Goal: Task Accomplishment & Management: Manage account settings

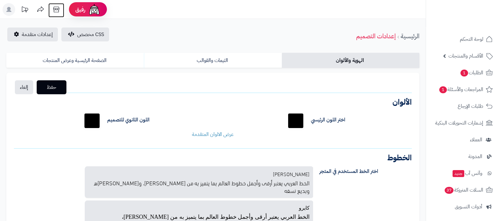
click at [60, 9] on icon at bounding box center [56, 9] width 13 height 13
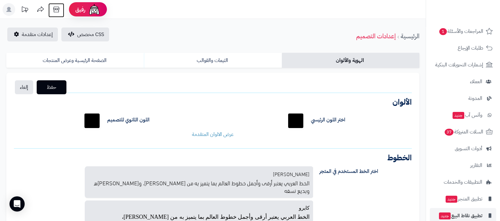
scroll to position [85, 0]
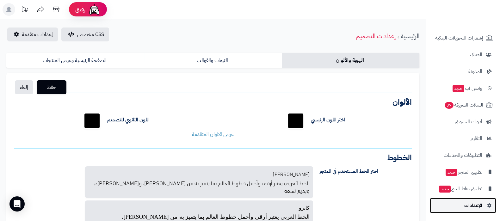
click at [466, 205] on span "الإعدادات" at bounding box center [473, 205] width 18 height 9
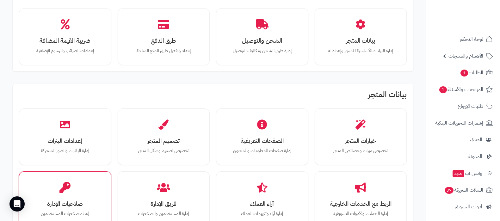
scroll to position [79, 0]
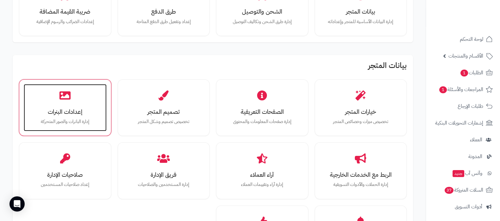
click at [69, 129] on div "إعدادات البنرات إدارة البانرات والصور المتحركة" at bounding box center [65, 107] width 83 height 47
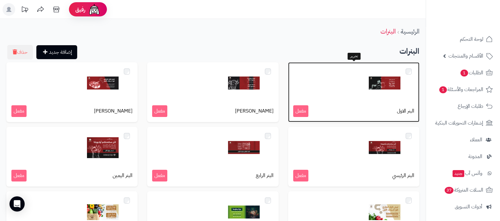
click at [382, 80] on img at bounding box center [385, 83] width 32 height 32
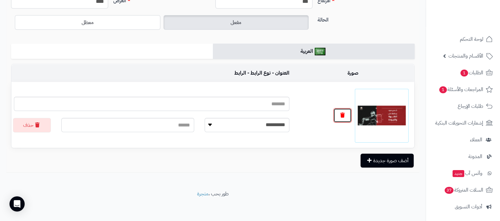
click at [344, 111] on button "button" at bounding box center [342, 115] width 18 height 15
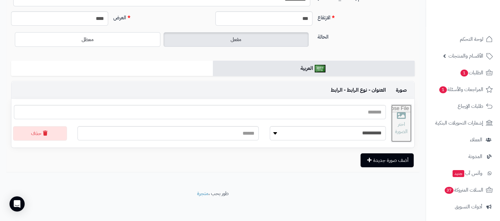
click at [402, 122] on input "file" at bounding box center [401, 123] width 20 height 37
type input "**********"
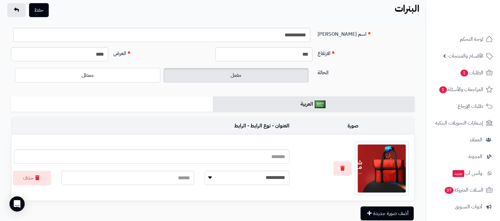
scroll to position [0, 0]
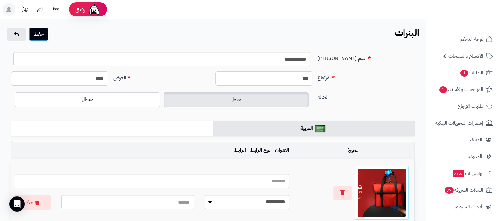
click at [42, 40] on button "حفظ" at bounding box center [39, 34] width 20 height 14
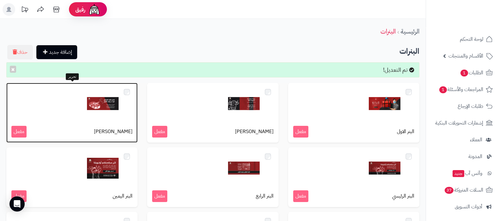
click at [105, 102] on img at bounding box center [103, 104] width 32 height 32
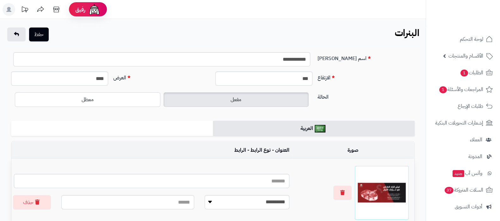
scroll to position [39, 0]
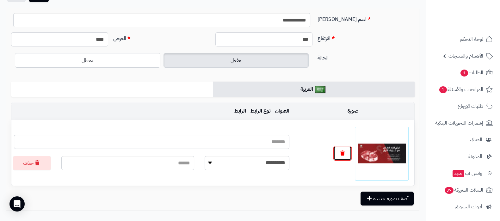
click at [344, 154] on icon "button" at bounding box center [342, 153] width 4 height 5
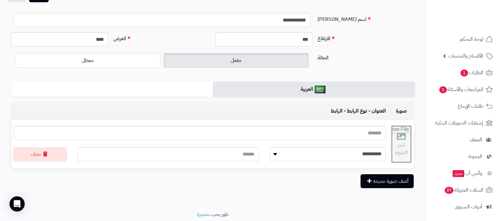
click at [394, 140] on input "file" at bounding box center [401, 144] width 20 height 37
type input "**********"
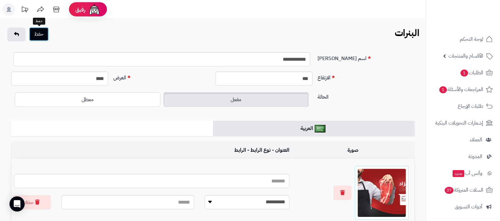
click at [38, 35] on button "حفظ" at bounding box center [39, 34] width 20 height 14
click at [35, 32] on button "حفظ" at bounding box center [39, 34] width 20 height 14
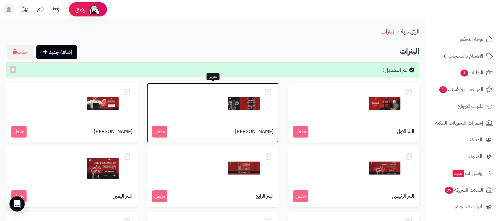
click at [242, 101] on img at bounding box center [244, 104] width 32 height 32
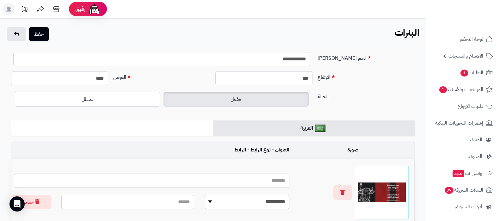
scroll to position [77, 0]
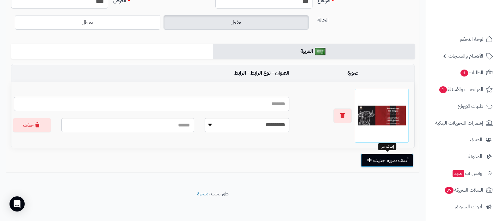
click at [376, 160] on button "أضف صورة جديدة" at bounding box center [387, 160] width 53 height 14
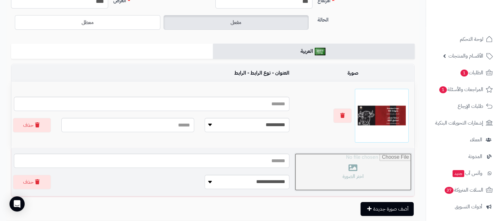
click at [370, 169] on input "file" at bounding box center [353, 171] width 117 height 37
type input "**********"
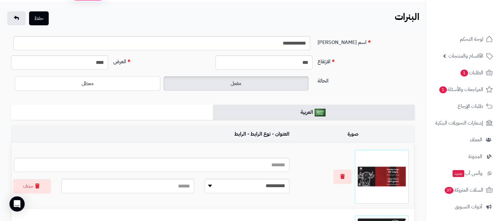
scroll to position [0, 0]
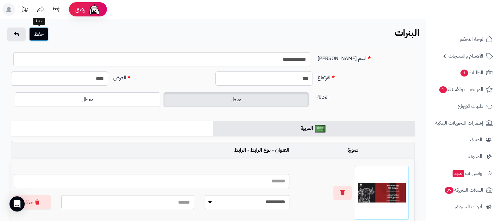
click at [36, 34] on button "حفظ" at bounding box center [39, 34] width 20 height 14
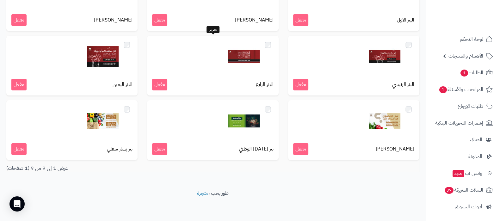
scroll to position [112, 0]
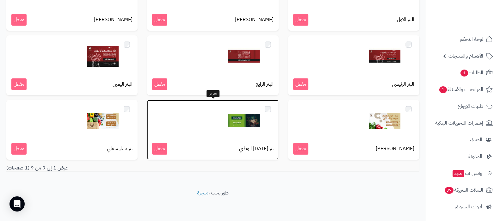
click at [244, 120] on img at bounding box center [244, 121] width 32 height 32
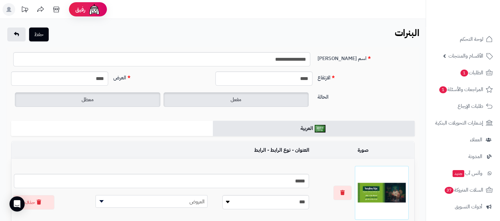
click at [117, 102] on label "معطل" at bounding box center [87, 99] width 145 height 15
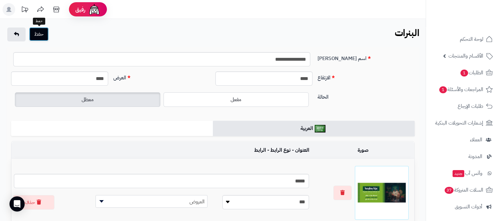
click at [43, 37] on button "حفظ" at bounding box center [39, 34] width 20 height 14
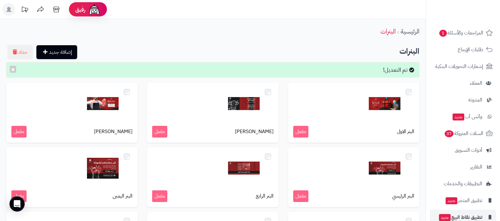
scroll to position [85, 0]
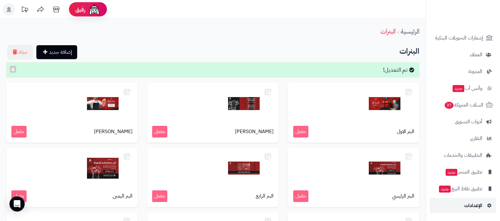
click at [464, 202] on span "الإعدادات" at bounding box center [473, 205] width 18 height 9
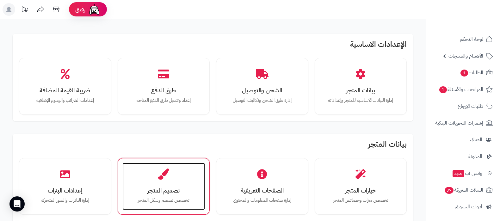
click at [156, 190] on h3 "تصميم المتجر" at bounding box center [164, 190] width 70 height 7
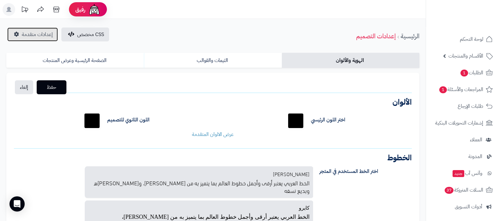
click at [26, 37] on span "إعدادات متقدمة" at bounding box center [37, 35] width 31 height 8
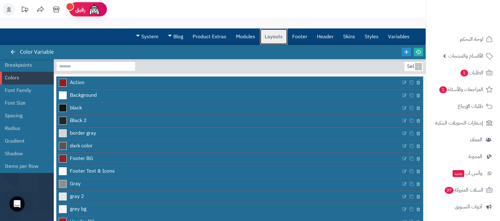
click at [277, 36] on link "Layouts" at bounding box center [274, 37] width 28 height 16
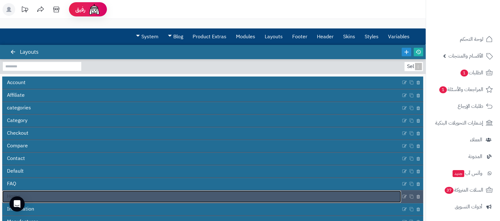
click at [195, 197] on link "Home" at bounding box center [201, 197] width 399 height 12
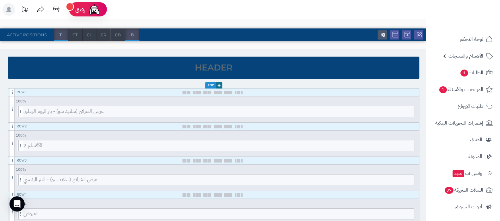
scroll to position [39, 0]
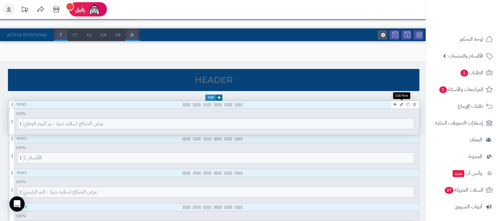
click at [402, 103] on icon at bounding box center [401, 104] width 3 height 4
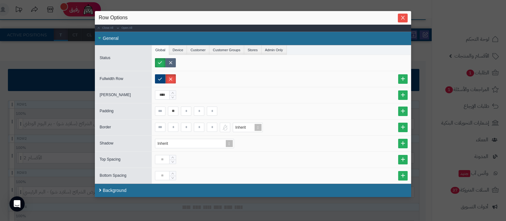
click at [174, 62] on label at bounding box center [170, 62] width 10 height 9
click at [406, 14] on button "Close" at bounding box center [403, 17] width 10 height 9
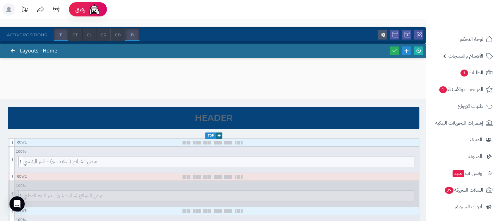
scroll to position [0, 0]
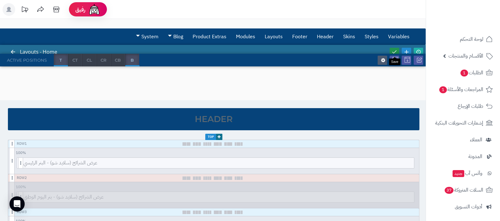
click at [396, 50] on icon at bounding box center [395, 52] width 6 height 6
click at [420, 51] on icon at bounding box center [419, 52] width 6 height 6
click at [397, 48] on link at bounding box center [394, 52] width 9 height 9
click at [421, 49] on icon at bounding box center [419, 52] width 6 height 6
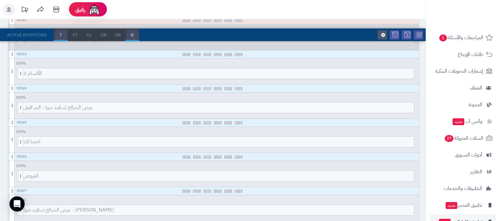
scroll to position [85, 0]
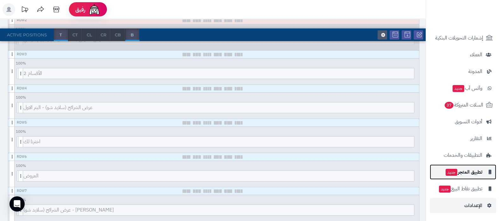
click at [467, 173] on span "تطبيق المتجر جديد" at bounding box center [463, 172] width 37 height 9
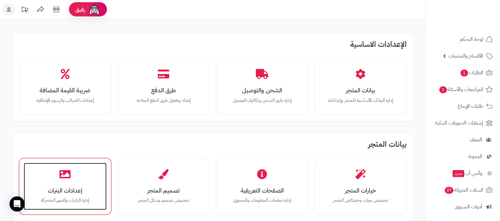
click at [73, 184] on div "إعدادات البنرات إدارة البانرات والصور المتحركة" at bounding box center [65, 186] width 83 height 47
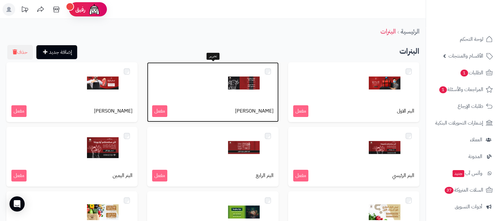
click at [243, 79] on img at bounding box center [244, 83] width 32 height 32
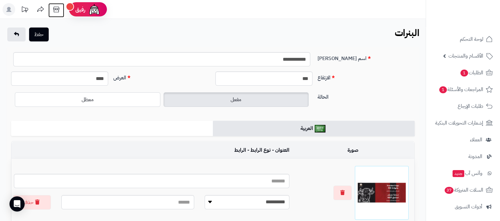
click at [54, 10] on icon at bounding box center [56, 10] width 6 height 6
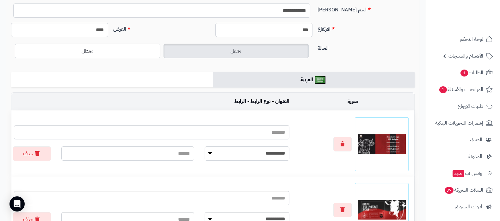
scroll to position [79, 0]
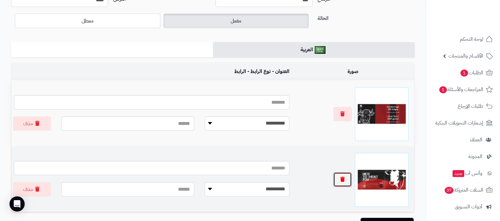
click at [343, 180] on icon "button" at bounding box center [342, 179] width 4 height 5
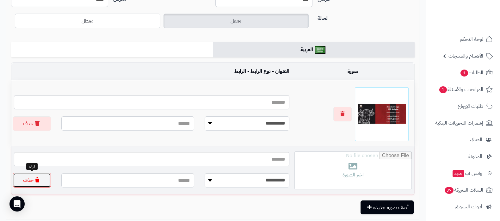
click at [32, 182] on button "حذف" at bounding box center [32, 180] width 38 height 15
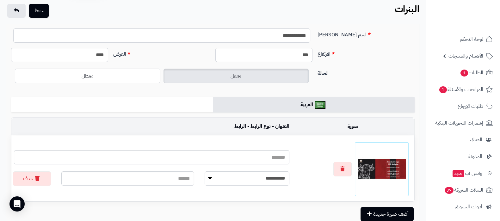
scroll to position [0, 0]
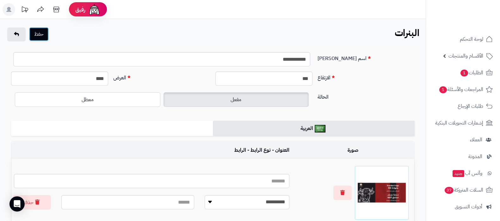
click at [39, 34] on button "حفظ" at bounding box center [39, 34] width 20 height 14
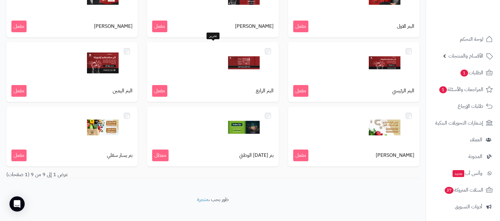
scroll to position [112, 0]
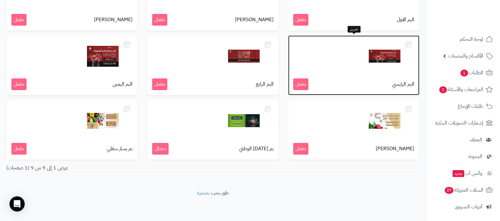
click at [389, 58] on img at bounding box center [385, 56] width 32 height 32
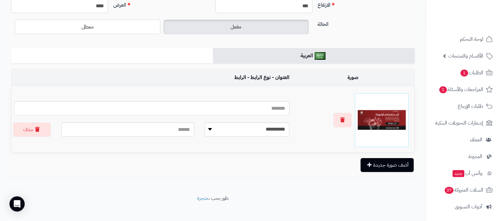
scroll to position [77, 0]
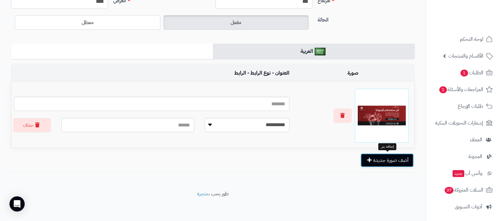
click at [387, 164] on button "أضف صورة جديدة" at bounding box center [387, 160] width 53 height 14
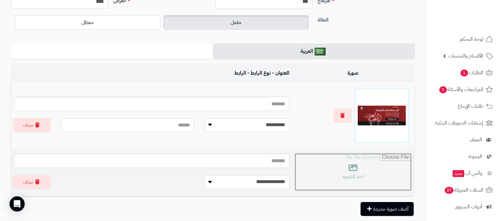
click at [342, 168] on input "file" at bounding box center [353, 171] width 117 height 37
type input "**********"
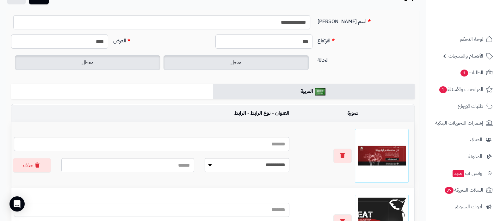
scroll to position [0, 0]
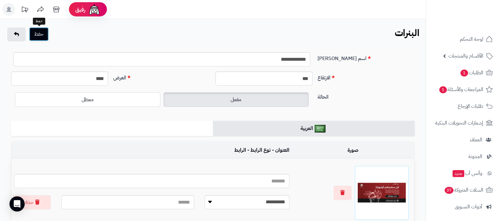
click at [37, 34] on button "حفظ" at bounding box center [39, 34] width 20 height 14
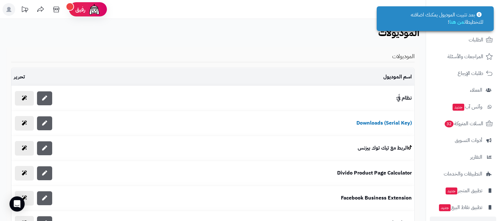
scroll to position [51, 0]
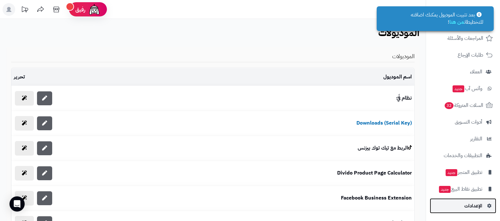
click at [460, 202] on link "الإعدادات" at bounding box center [463, 205] width 66 height 15
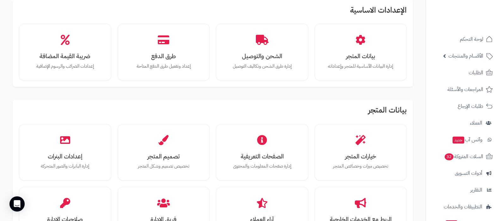
scroll to position [119, 0]
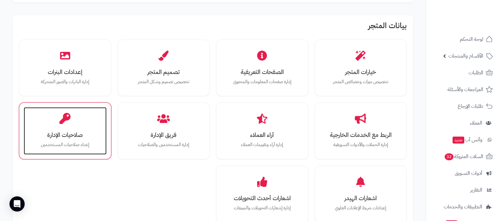
click at [77, 128] on div "صلاحيات الإدارة إعداد صلاحيات المستخدمين" at bounding box center [65, 130] width 83 height 47
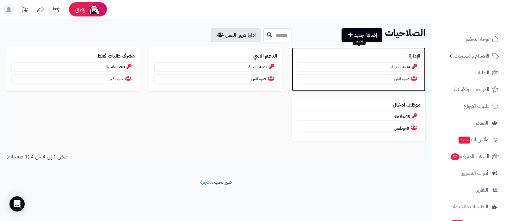
click at [405, 56] on p "الإدارة" at bounding box center [358, 56] width 123 height 7
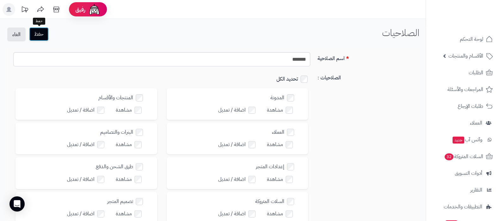
click at [39, 33] on button "حفظ" at bounding box center [39, 34] width 20 height 14
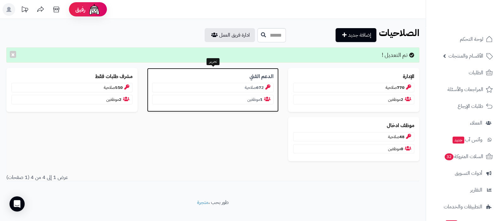
click at [255, 74] on b "الدعم الفني" at bounding box center [262, 76] width 24 height 7
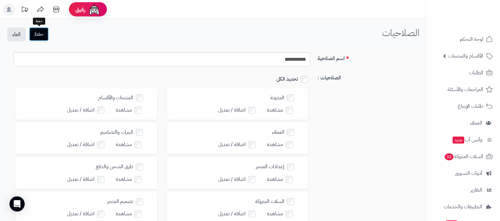
click at [39, 34] on button "حفظ" at bounding box center [39, 34] width 20 height 14
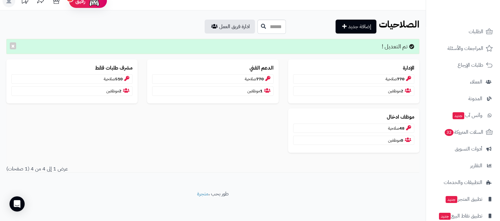
scroll to position [68, 0]
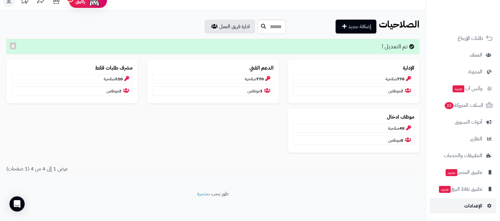
click at [473, 207] on span "الإعدادات" at bounding box center [473, 205] width 18 height 9
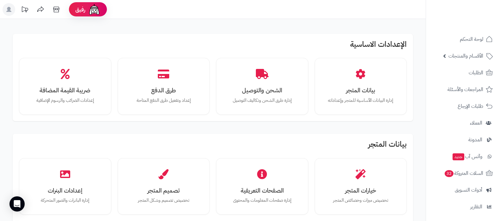
scroll to position [158, 0]
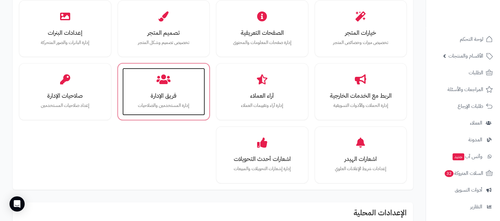
click at [174, 94] on h3 "فريق الإدارة" at bounding box center [164, 95] width 70 height 7
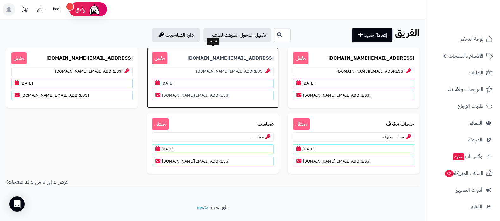
click at [238, 53] on p "radiawadd@gmail.com مفعل" at bounding box center [212, 59] width 121 height 12
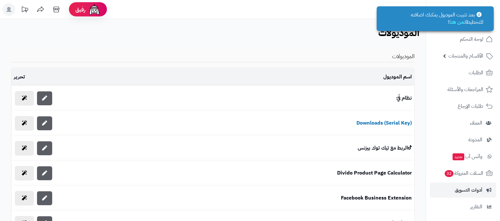
scroll to position [68, 0]
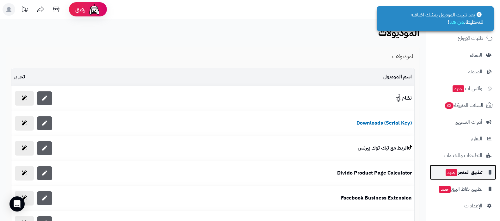
click at [462, 174] on span "تطبيق المتجر جديد" at bounding box center [463, 172] width 37 height 9
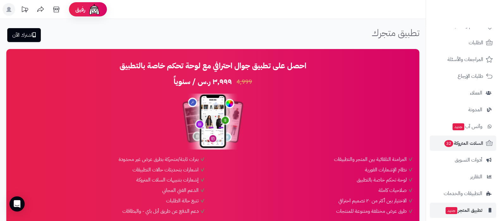
scroll to position [68, 0]
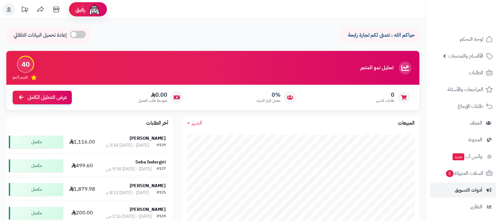
scroll to position [68, 0]
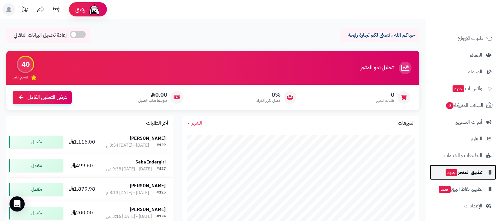
click at [464, 172] on span "تطبيق المتجر جديد" at bounding box center [463, 172] width 37 height 9
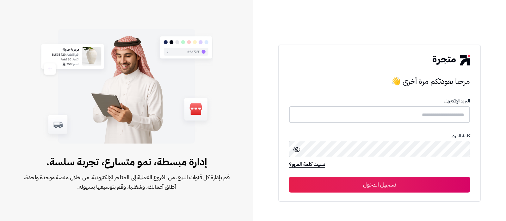
type input "**********"
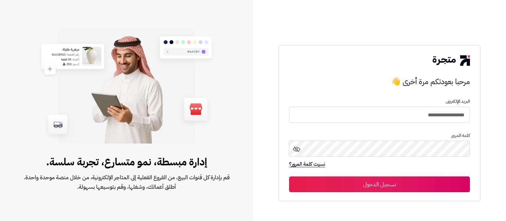
click at [403, 182] on button "تسجيل الدخول" at bounding box center [379, 184] width 181 height 16
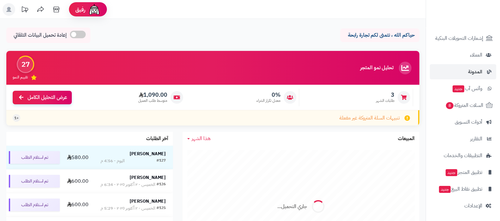
scroll to position [85, 0]
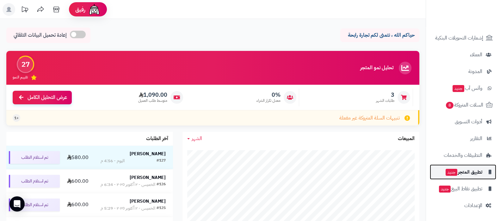
click at [446, 173] on span "جديد" at bounding box center [452, 172] width 12 height 7
